Goal: Navigation & Orientation: Understand site structure

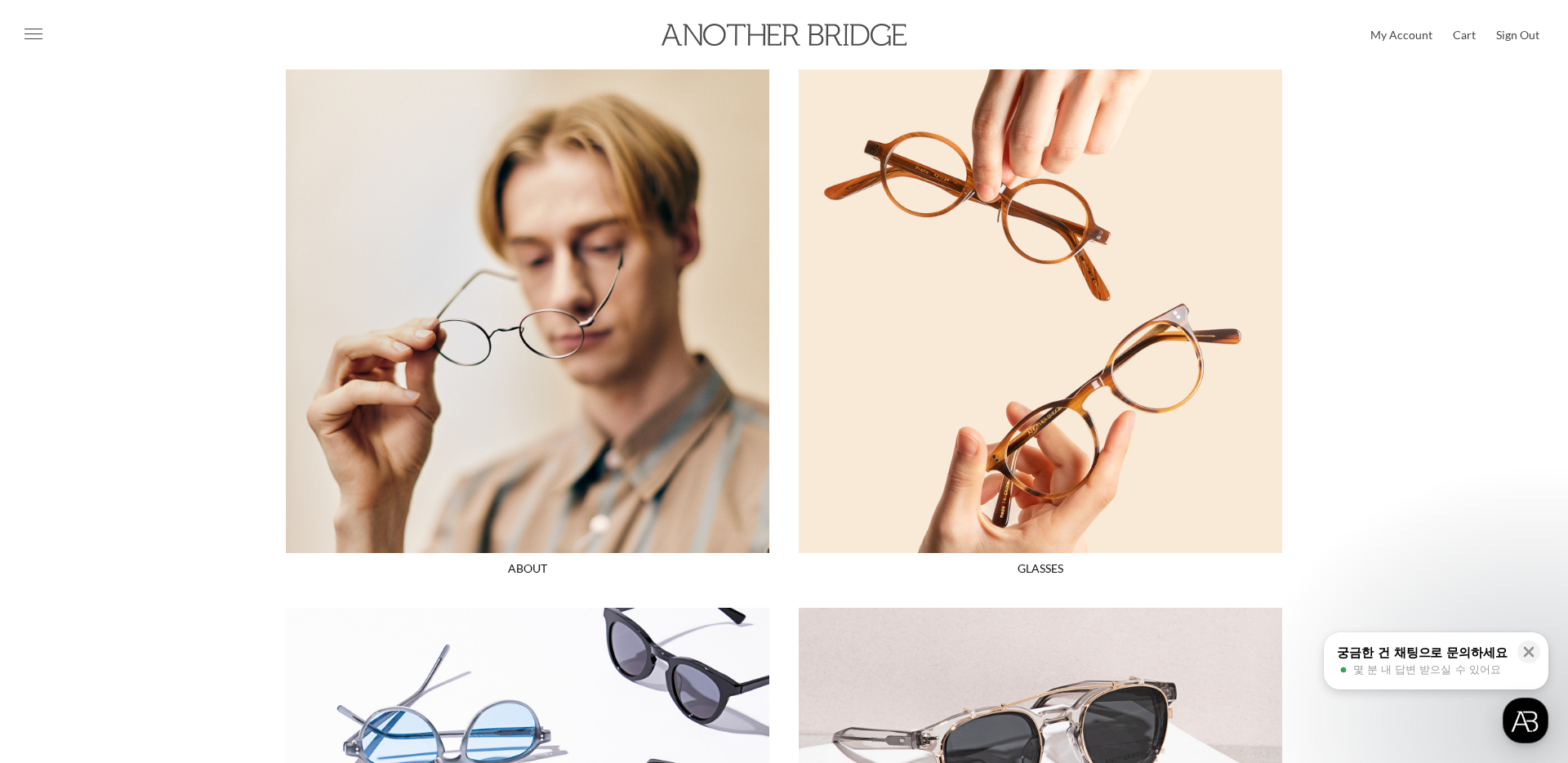
click at [572, 234] on img at bounding box center [527, 310] width 483 height 483
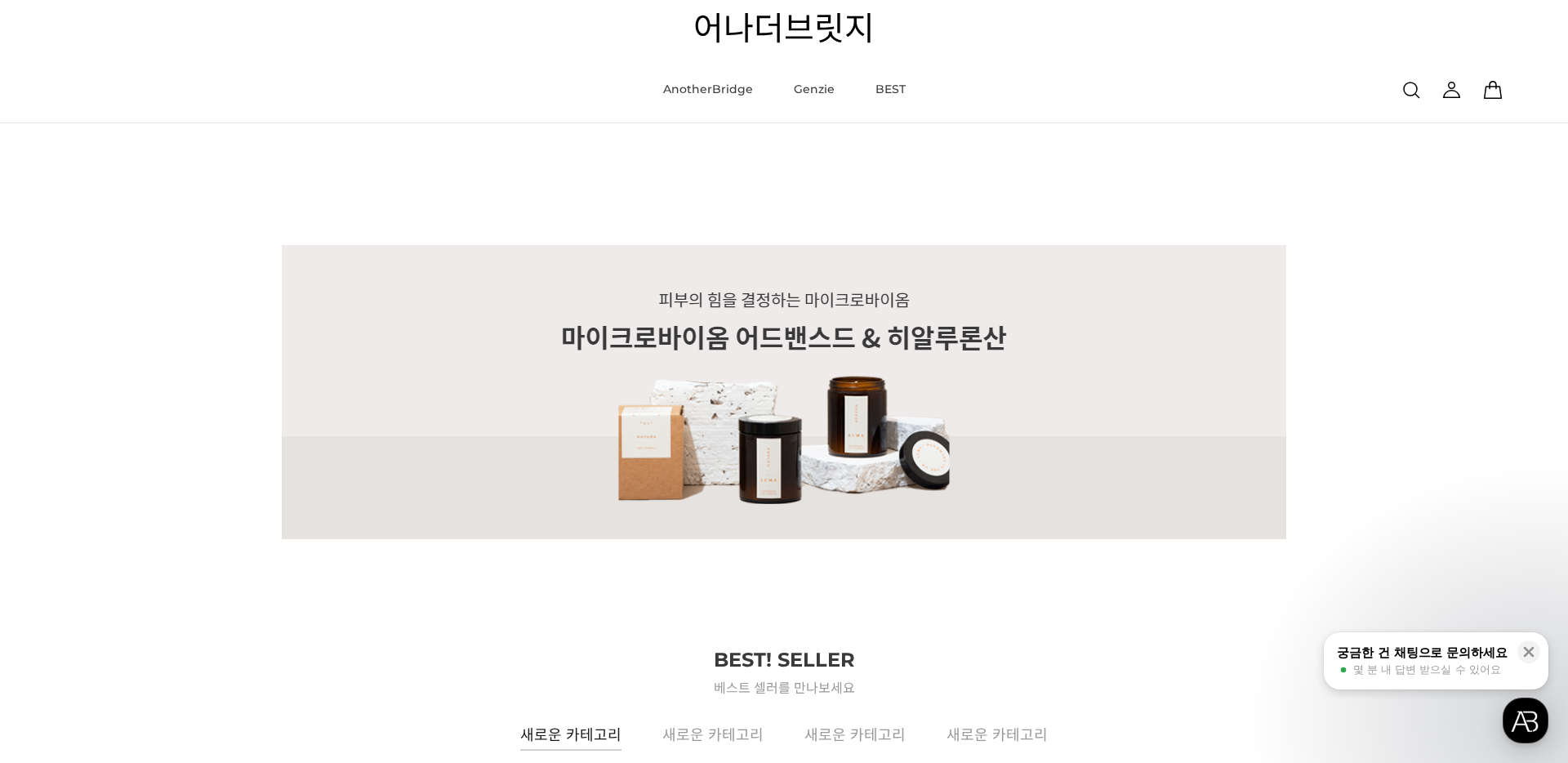
scroll to position [1072, 0]
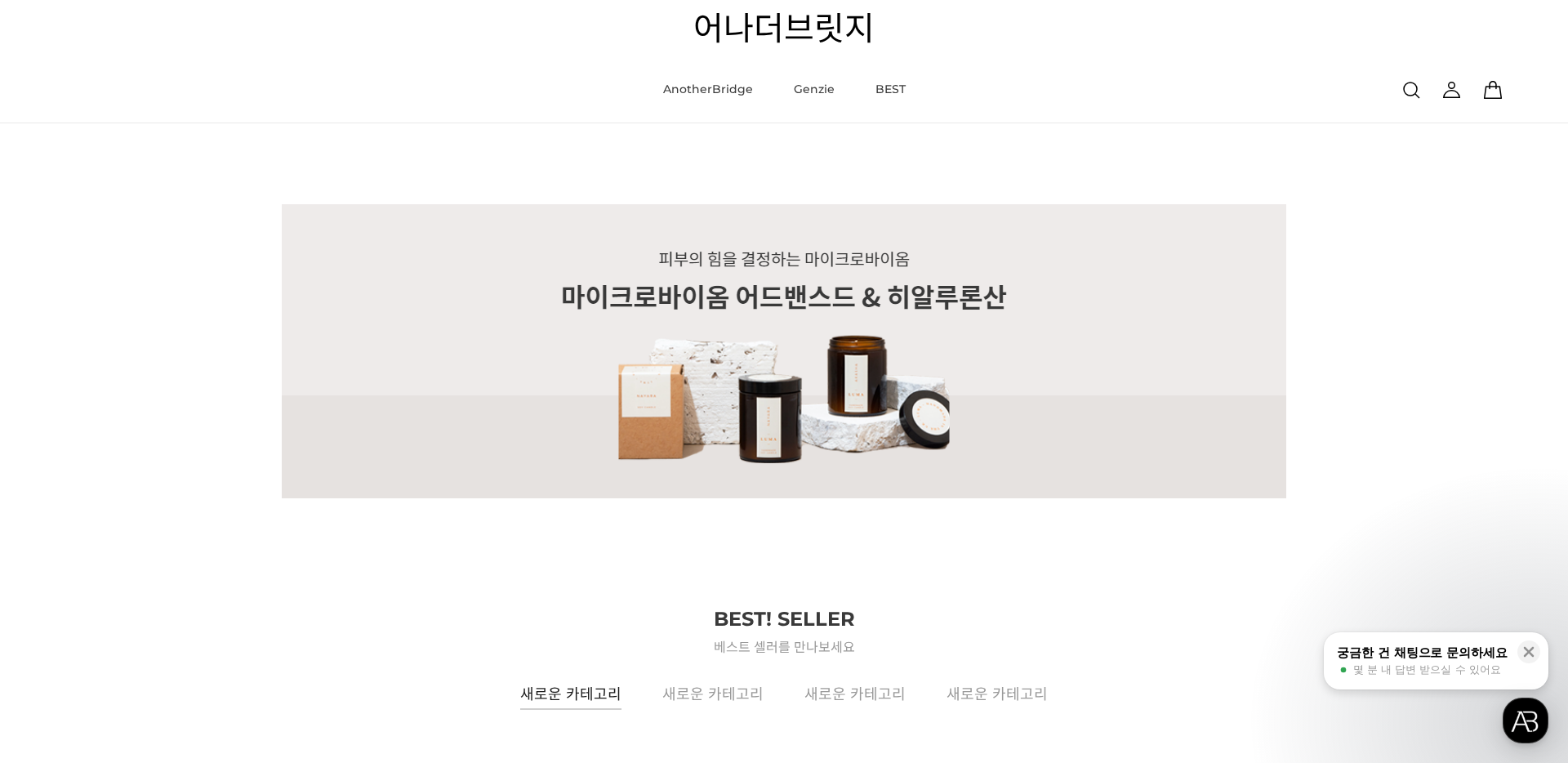
click at [776, 30] on link "어나더브릿지" at bounding box center [784, 28] width 182 height 32
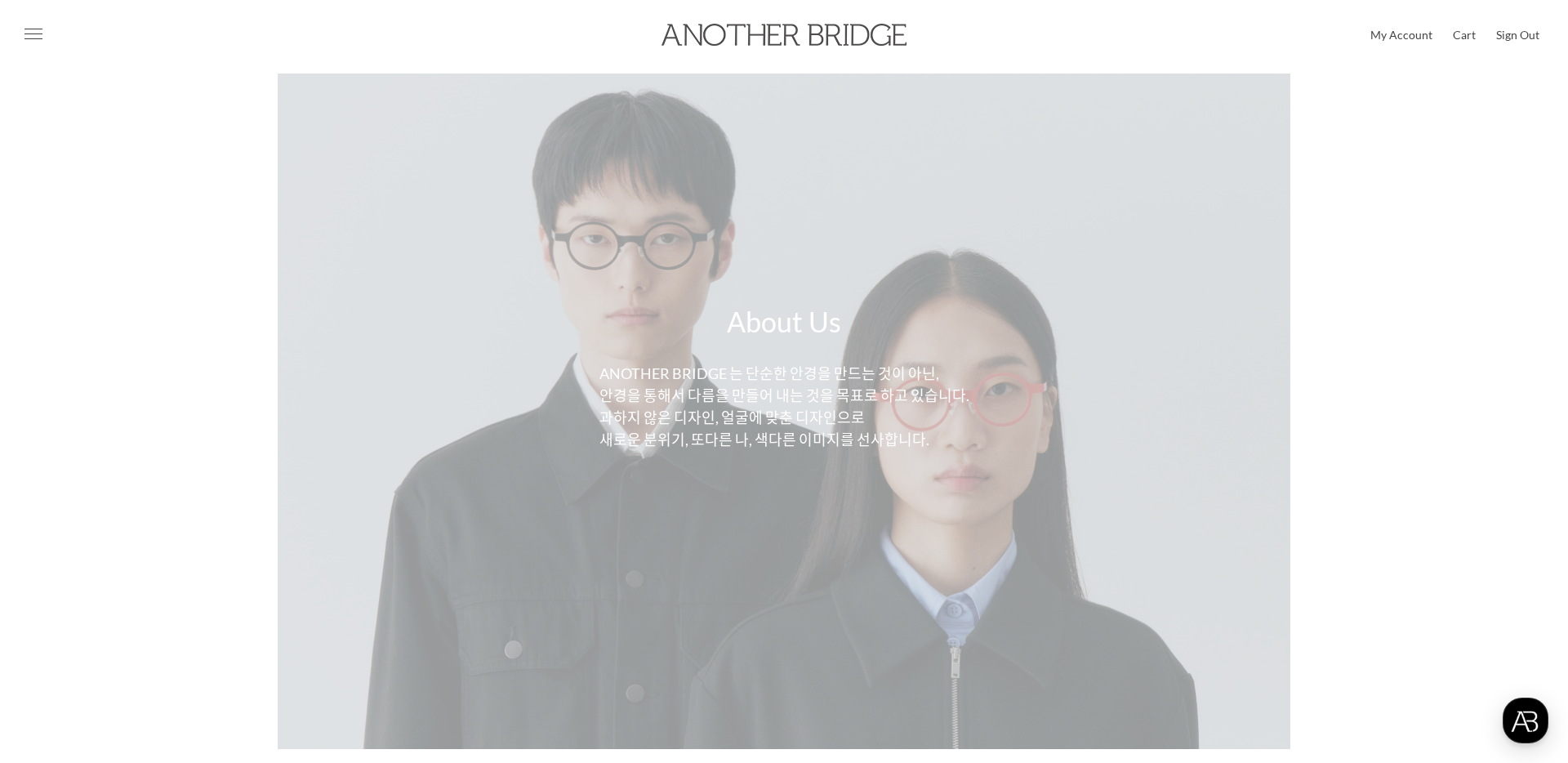
click at [694, 36] on img at bounding box center [784, 35] width 245 height 22
